Goal: Information Seeking & Learning: Learn about a topic

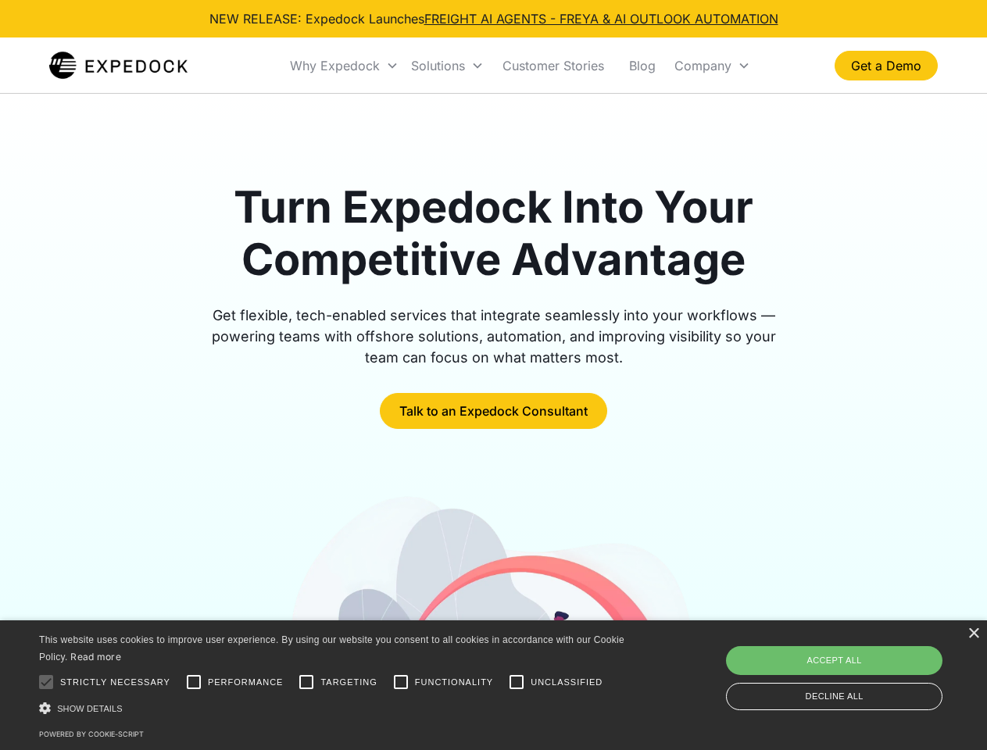
click at [345, 66] on div "Why Expedock" at bounding box center [335, 66] width 90 height 16
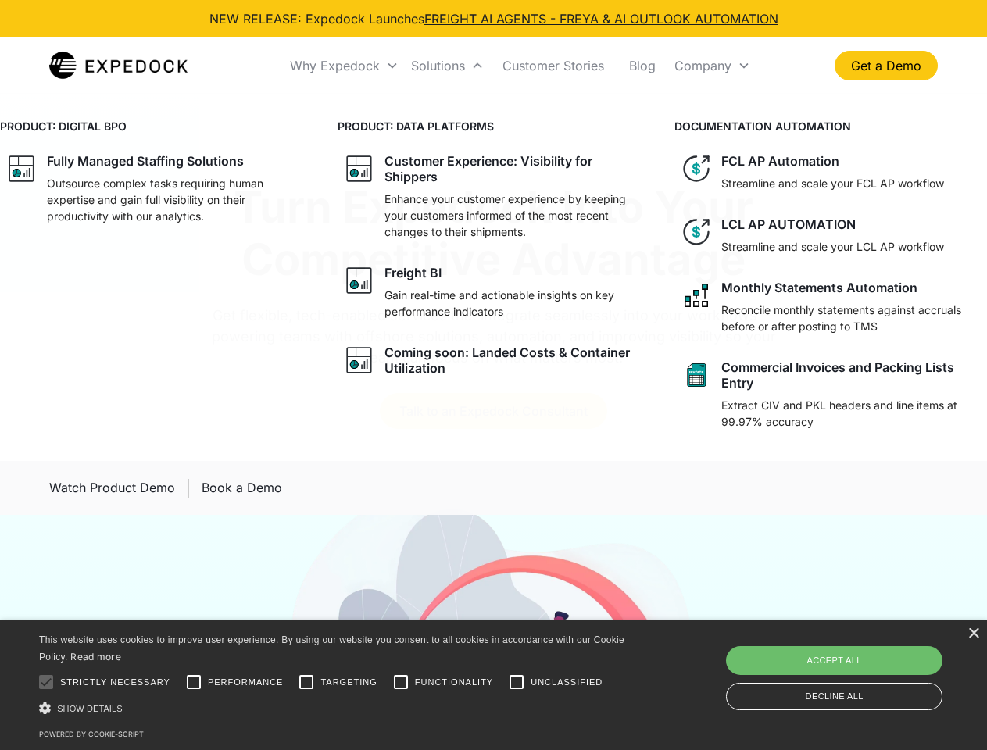
click at [447, 66] on div "Solutions" at bounding box center [438, 66] width 54 height 16
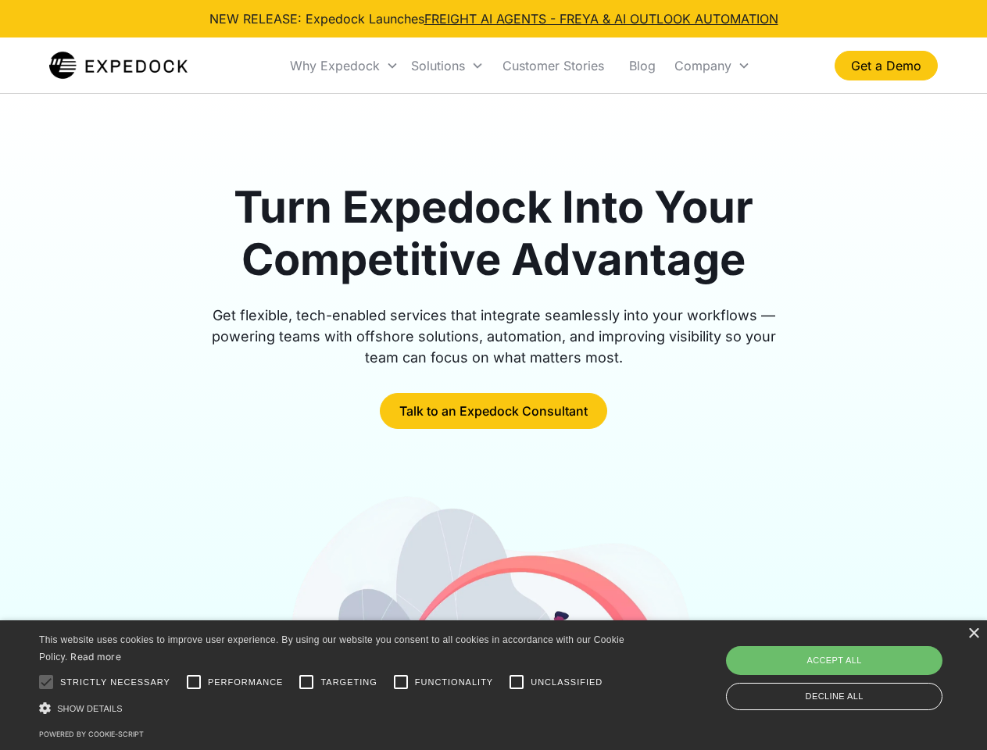
click at [712, 66] on div "Company" at bounding box center [703, 66] width 57 height 16
click at [46, 682] on div at bounding box center [45, 682] width 31 height 31
click at [194, 682] on input "Performance" at bounding box center [193, 682] width 31 height 31
checkbox input "true"
click at [306, 682] on input "Targeting" at bounding box center [306, 682] width 31 height 31
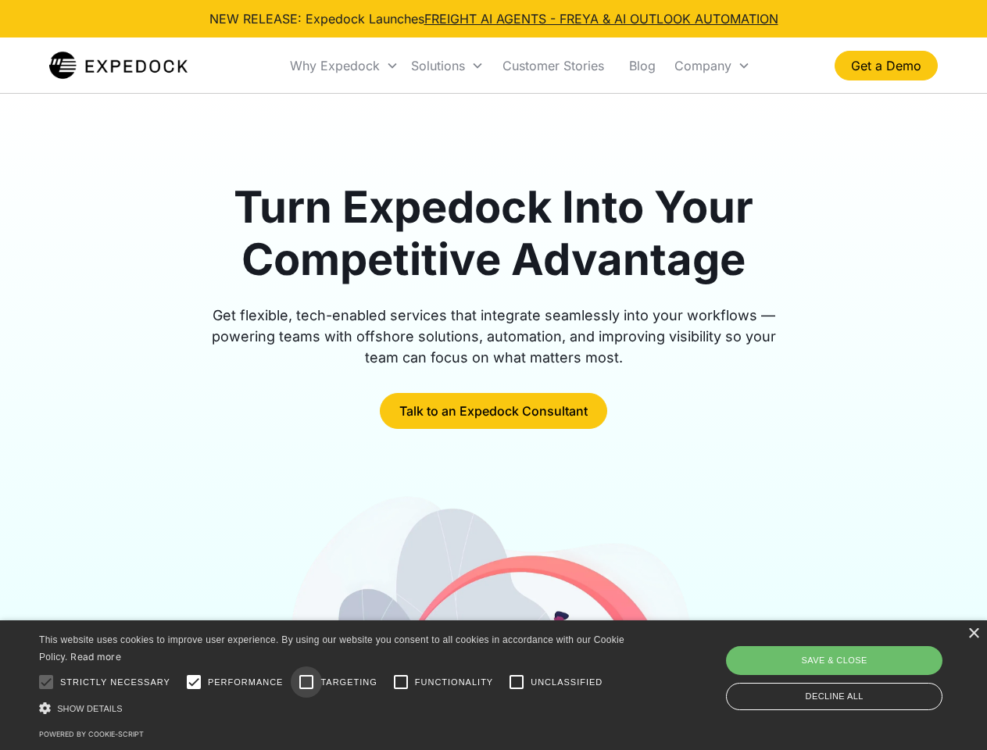
checkbox input "true"
click at [401, 682] on input "Functionality" at bounding box center [400, 682] width 31 height 31
checkbox input "true"
click at [517, 682] on input "Unclassified" at bounding box center [516, 682] width 31 height 31
checkbox input "true"
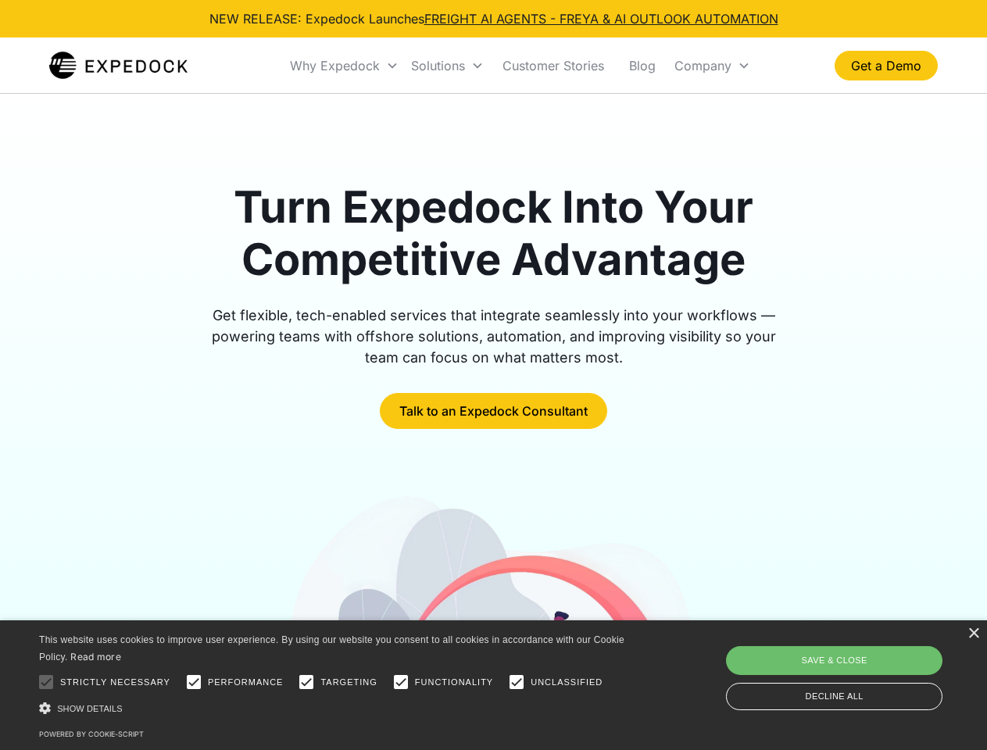
click at [335, 708] on div "Show details Hide details" at bounding box center [334, 708] width 591 height 16
